Goal: Book appointment/travel/reservation

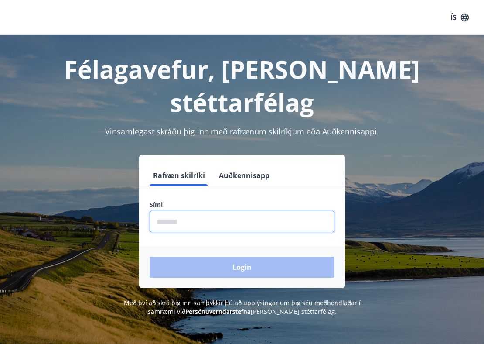
click at [172, 211] on input "phone" at bounding box center [242, 221] width 185 height 21
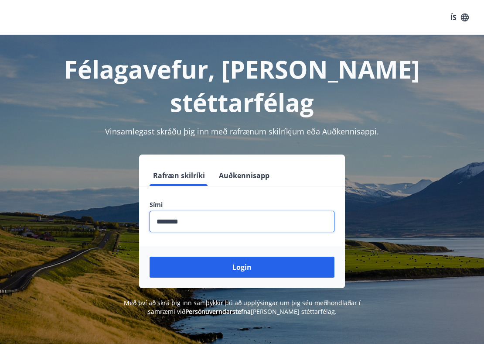
type input "********"
click at [150, 256] on button "Login" at bounding box center [242, 266] width 185 height 21
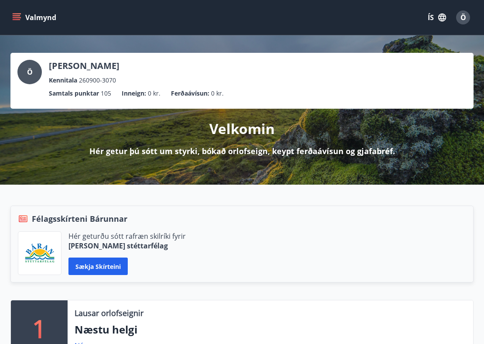
click at [17, 20] on icon "menu" at bounding box center [16, 17] width 9 height 9
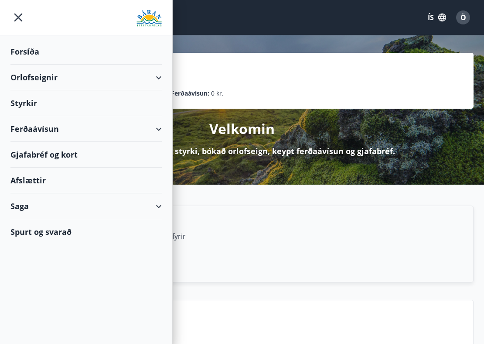
click at [102, 81] on div "Orlofseignir" at bounding box center [85, 78] width 151 height 26
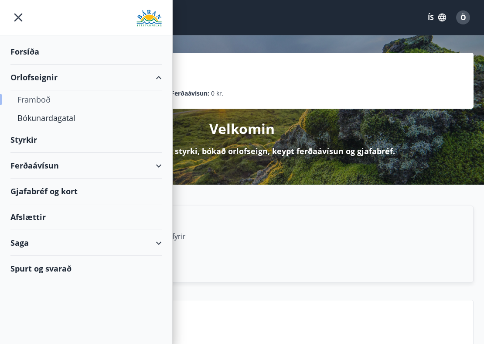
click at [49, 99] on div "Framboð" at bounding box center [85, 99] width 137 height 18
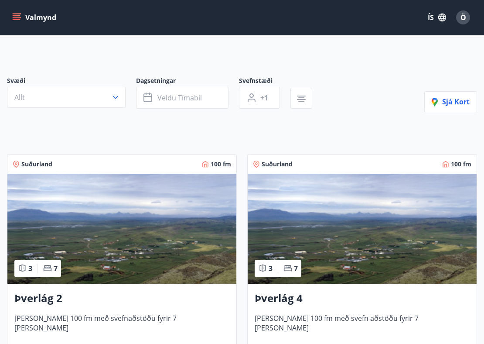
scroll to position [40, 0]
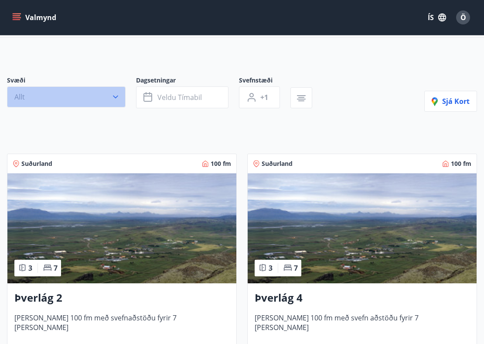
click at [86, 100] on button "Allt" at bounding box center [66, 96] width 119 height 21
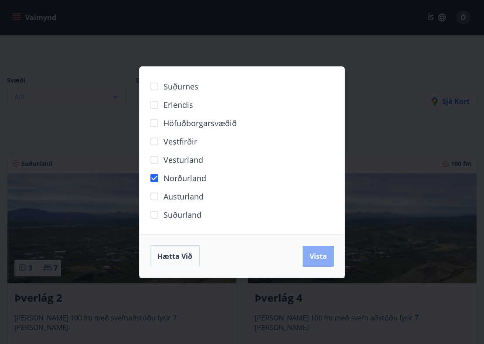
click at [318, 260] on span "Vista" at bounding box center [318, 256] width 17 height 10
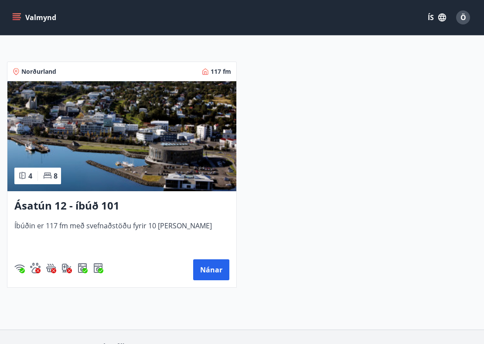
scroll to position [153, 0]
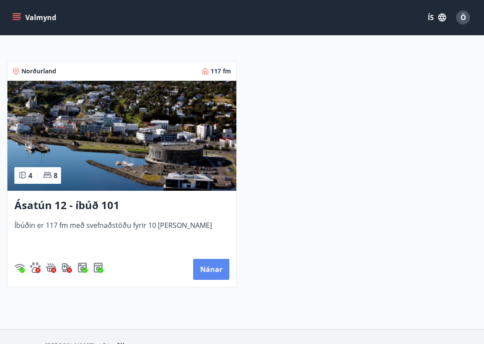
click at [209, 265] on button "Nánar" at bounding box center [211, 269] width 36 height 21
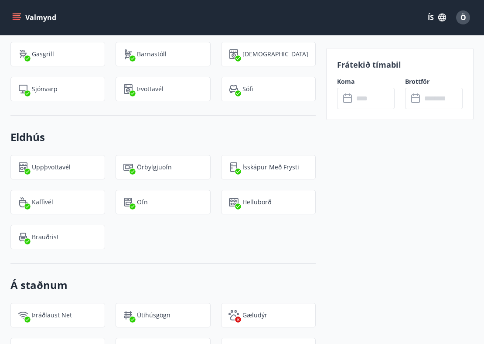
scroll to position [1690, 0]
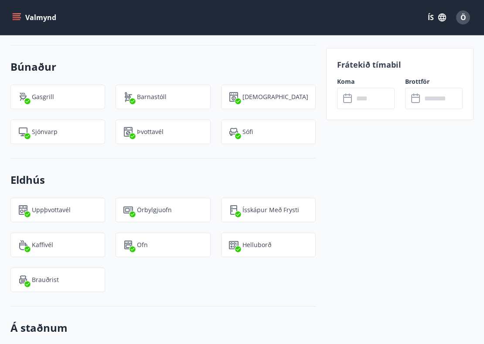
click at [357, 92] on input "text" at bounding box center [374, 98] width 41 height 21
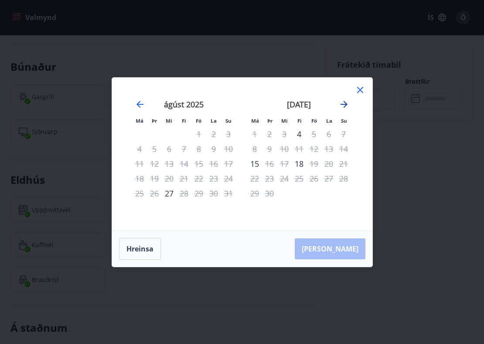
click at [343, 107] on icon "Move forward to switch to the next month." at bounding box center [344, 104] width 10 height 10
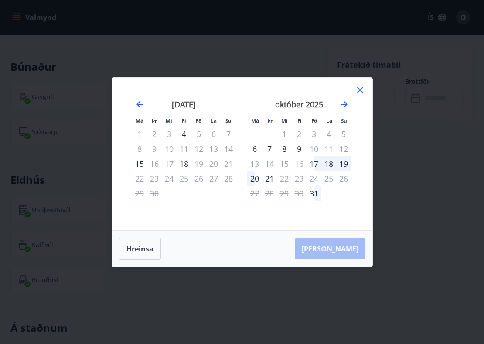
click at [361, 89] on icon at bounding box center [360, 90] width 10 height 10
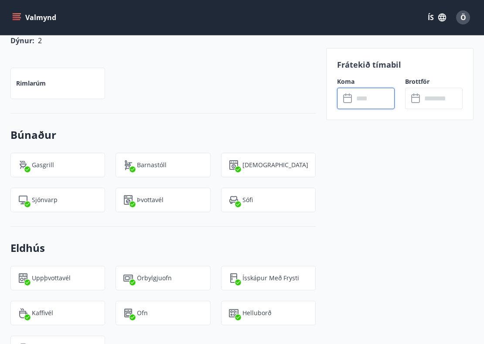
scroll to position [1623, 0]
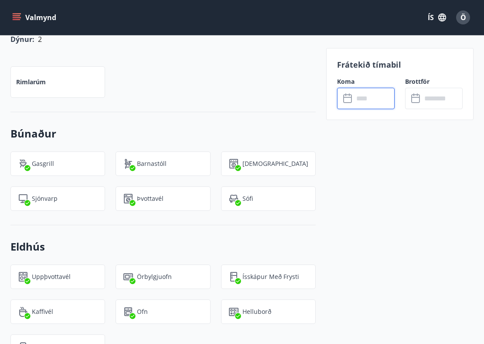
click at [364, 99] on input "text" at bounding box center [374, 98] width 41 height 21
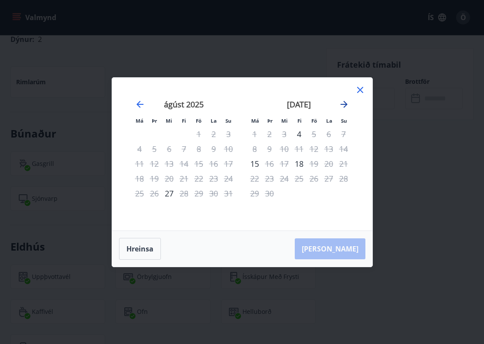
click at [343, 105] on icon "Move forward to switch to the next month." at bounding box center [344, 104] width 10 height 10
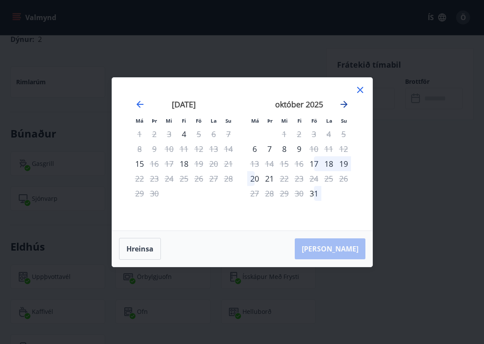
click at [343, 105] on icon "Move forward to switch to the next month." at bounding box center [344, 104] width 10 height 10
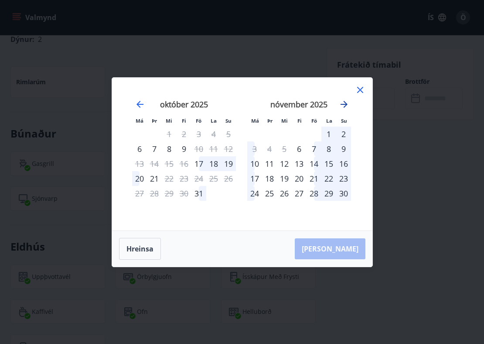
click at [343, 105] on icon "Move forward to switch to the next month." at bounding box center [344, 104] width 10 height 10
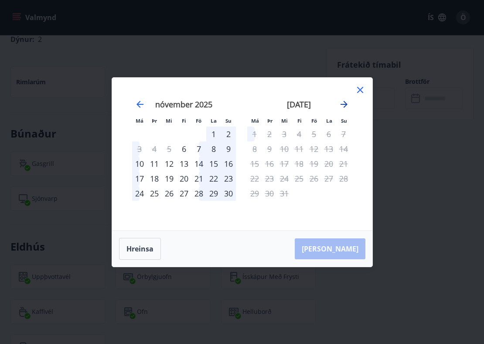
click at [343, 105] on icon "Move forward to switch to the next month." at bounding box center [344, 104] width 10 height 10
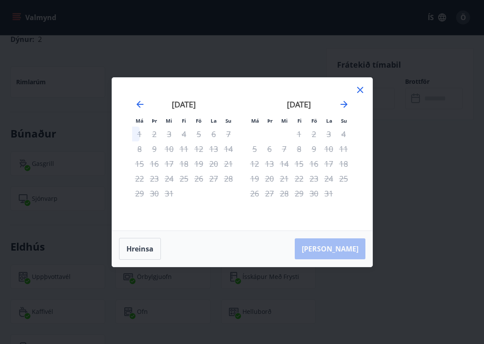
click at [360, 92] on icon at bounding box center [360, 90] width 10 height 10
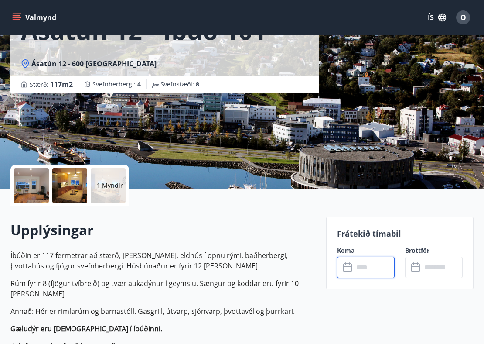
scroll to position [0, 0]
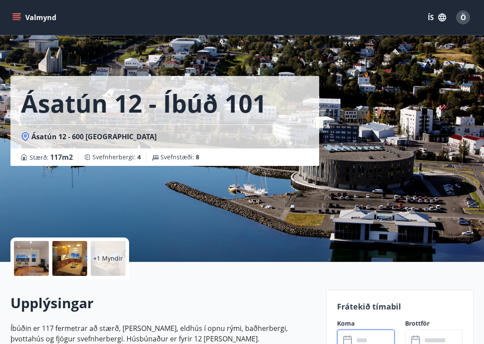
click at [116, 256] on p "+1 Myndir" at bounding box center [108, 258] width 30 height 9
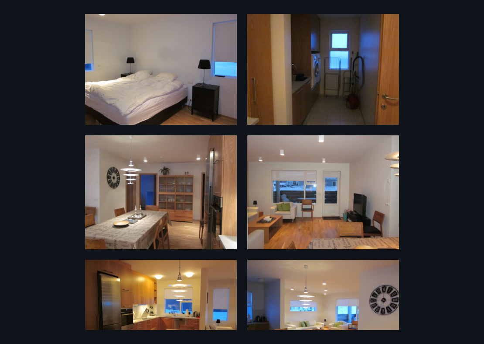
scroll to position [185, 0]
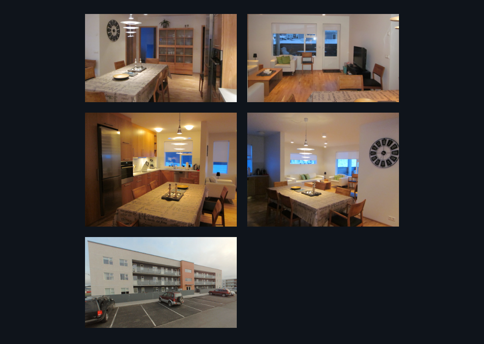
click at [61, 188] on div "7 Myndir" at bounding box center [242, 172] width 484 height 316
